Goal: Entertainment & Leisure: Consume media (video, audio)

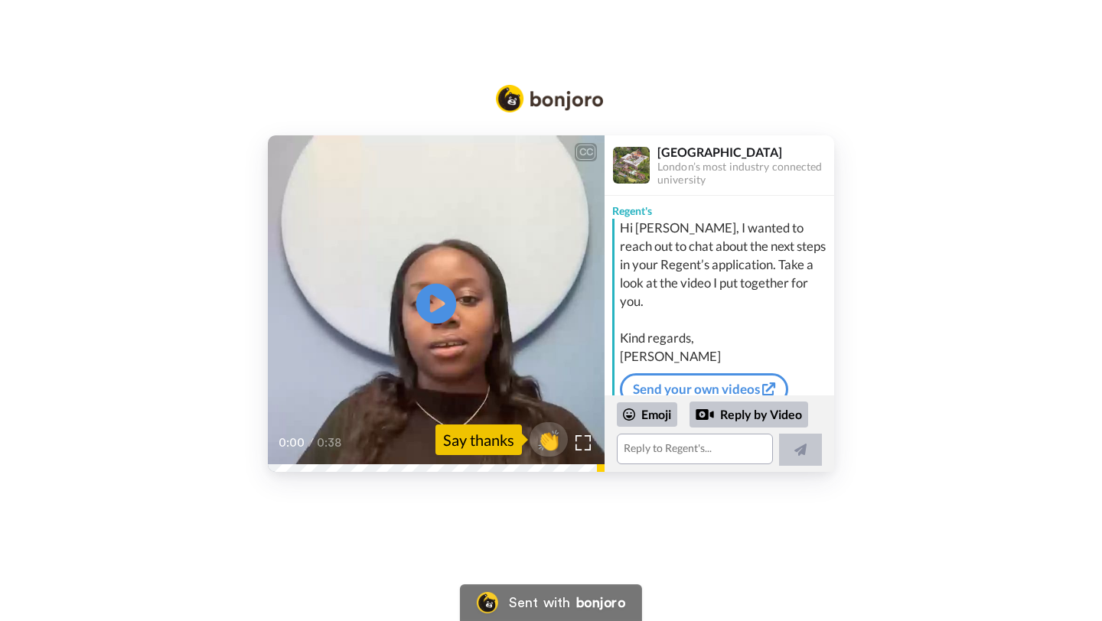
click at [446, 302] on icon at bounding box center [436, 304] width 41 height 41
drag, startPoint x: 281, startPoint y: 460, endPoint x: 223, endPoint y: 460, distance: 58.1
click at [223, 460] on div "CC Play/Pause Hi [PERSON_NAME], I am [PERSON_NAME], a student from [GEOGRAPHIC_…" at bounding box center [551, 303] width 1102 height 337
click at [407, 354] on video at bounding box center [436, 303] width 337 height 337
click at [389, 366] on video at bounding box center [436, 303] width 337 height 337
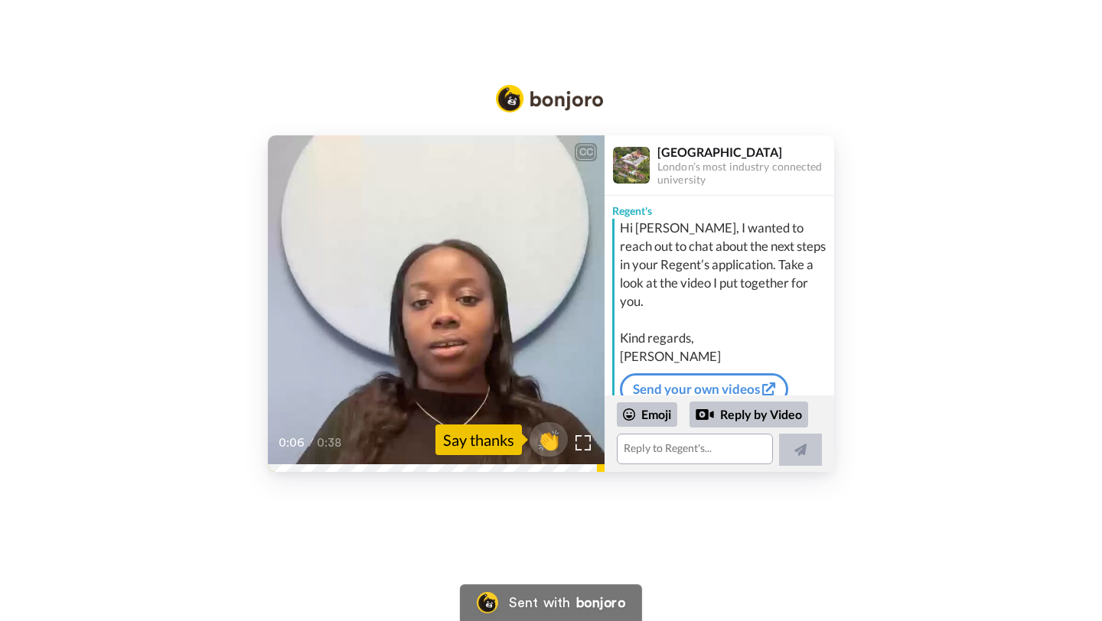
click at [415, 350] on video at bounding box center [436, 303] width 337 height 337
click at [225, 471] on div "CC Play/Pause 0:06 / 0:38 👏 Say thanks [GEOGRAPHIC_DATA]’s most industry connec…" at bounding box center [551, 303] width 1102 height 337
click at [581, 445] on img at bounding box center [583, 443] width 16 height 16
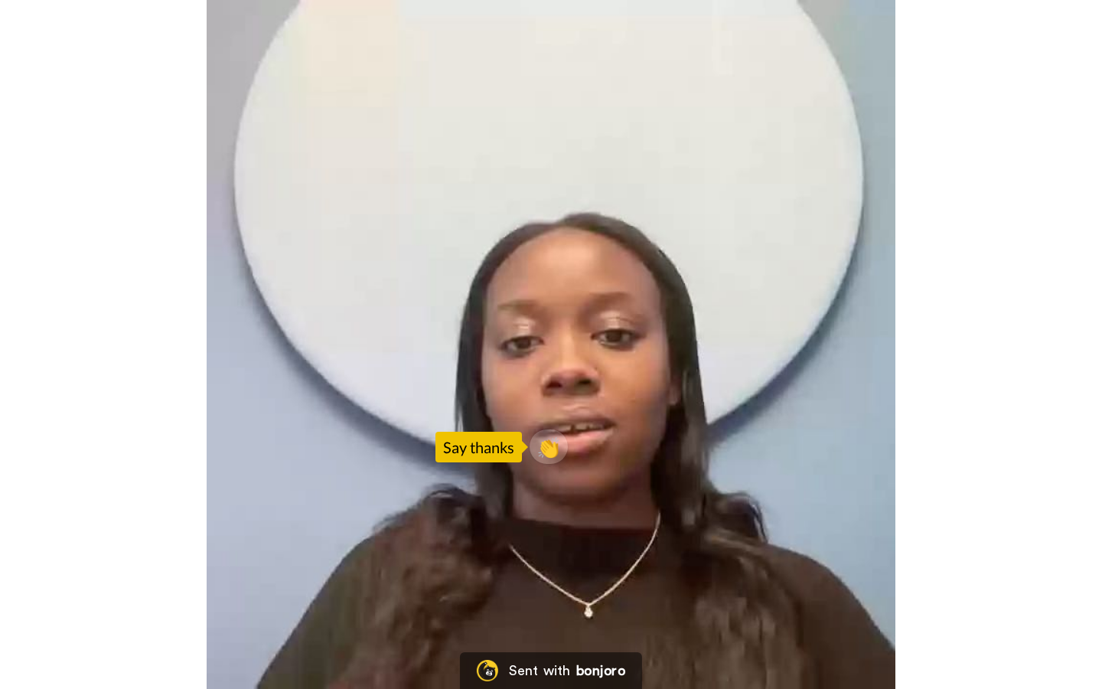
click at [532, 373] on video at bounding box center [551, 344] width 1102 height 689
